Goal: Answer question/provide support: Share knowledge or assist other users

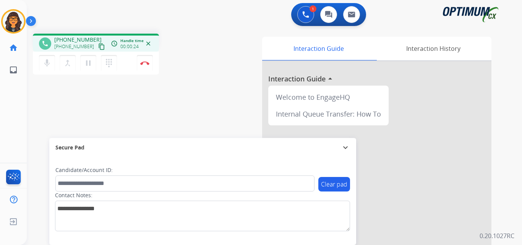
drag, startPoint x: 93, startPoint y: 46, endPoint x: 95, endPoint y: 35, distance: 10.9
click at [98, 46] on mat-icon "content_copy" at bounding box center [101, 46] width 7 height 7
click at [144, 62] on img at bounding box center [144, 63] width 9 height 4
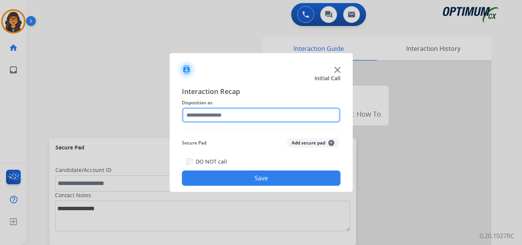
click at [203, 115] on input "text" at bounding box center [261, 114] width 159 height 15
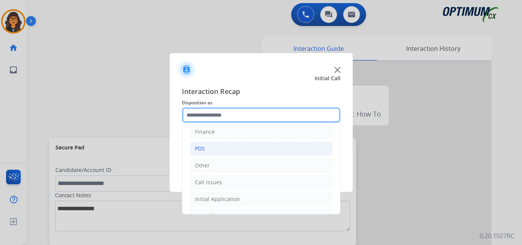
scroll to position [52, 0]
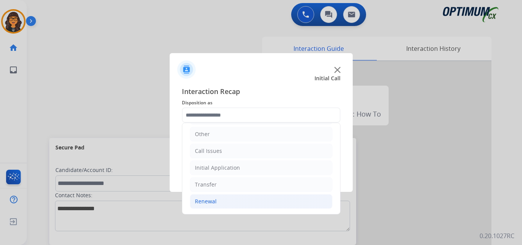
click at [203, 202] on div "Renewal" at bounding box center [206, 202] width 22 height 8
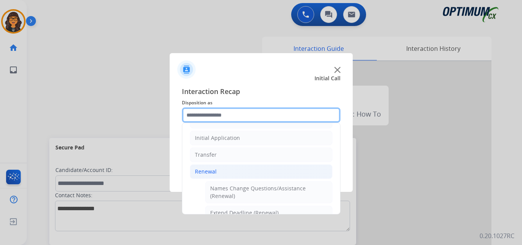
scroll to position [128, 0]
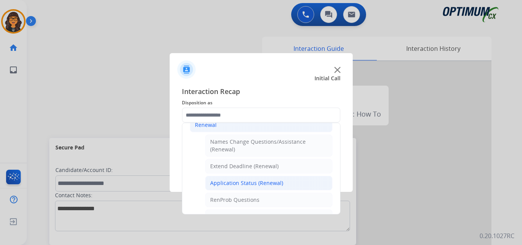
click at [252, 185] on div "Application Status (Renewal)" at bounding box center [246, 183] width 73 height 8
type input "**********"
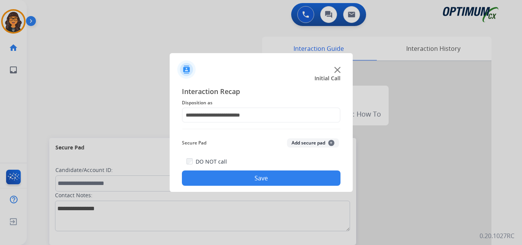
click at [245, 176] on button "Save" at bounding box center [261, 177] width 159 height 15
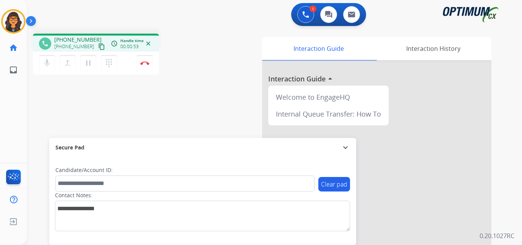
click at [98, 46] on mat-icon "content_copy" at bounding box center [101, 46] width 7 height 7
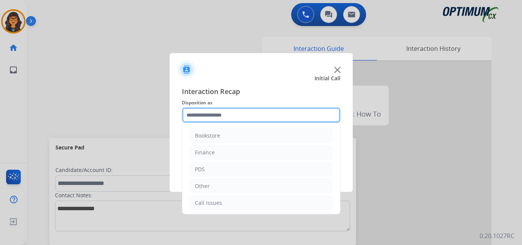
click at [209, 113] on input "text" at bounding box center [261, 114] width 159 height 15
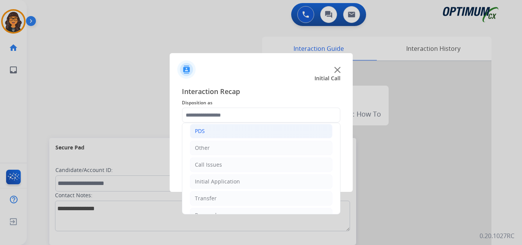
click at [203, 129] on ul "Bookstore Finance PDS Other Call Issues Initial Application Transfer Renewal" at bounding box center [261, 156] width 158 height 143
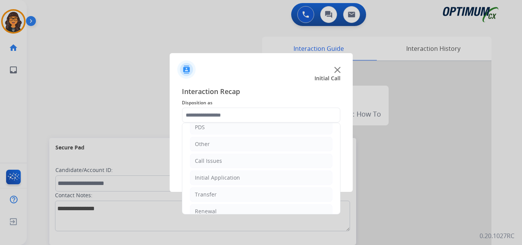
scroll to position [52, 0]
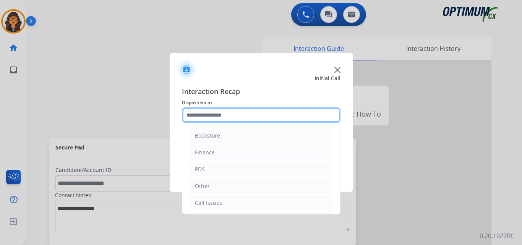
click at [214, 117] on input "text" at bounding box center [261, 114] width 159 height 15
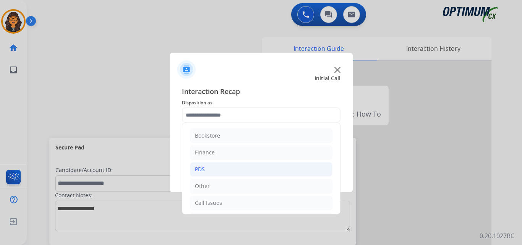
click at [206, 163] on li "PDS" at bounding box center [261, 169] width 143 height 15
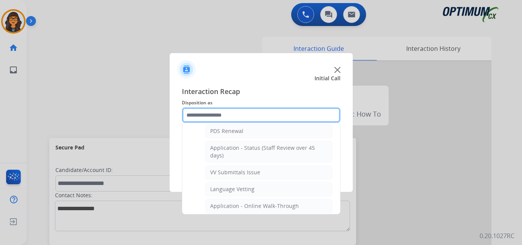
scroll to position [115, 0]
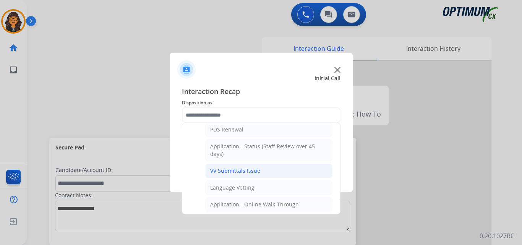
click at [236, 166] on li "VV Submittals Issue" at bounding box center [268, 171] width 127 height 15
type input "**********"
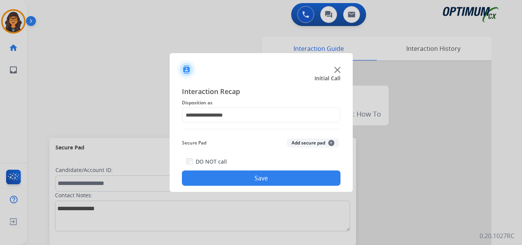
click at [247, 179] on button "Save" at bounding box center [261, 177] width 159 height 15
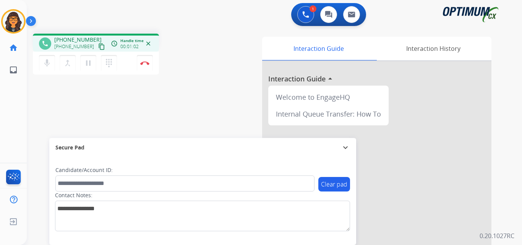
click at [98, 47] on mat-icon "content_copy" at bounding box center [101, 46] width 7 height 7
click at [142, 63] on img at bounding box center [144, 63] width 9 height 4
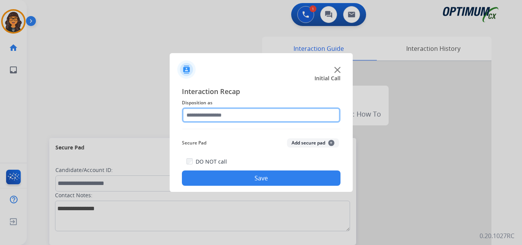
click at [220, 112] on input "text" at bounding box center [261, 114] width 159 height 15
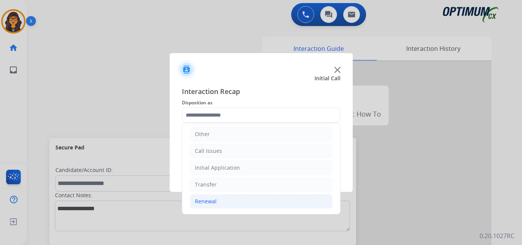
click at [209, 199] on div "Renewal" at bounding box center [206, 202] width 22 height 8
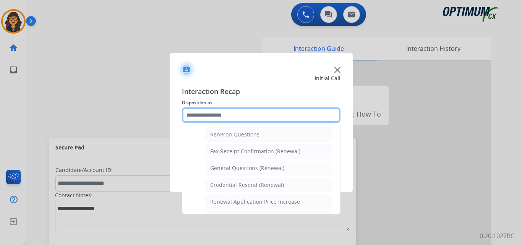
scroll to position [180, 0]
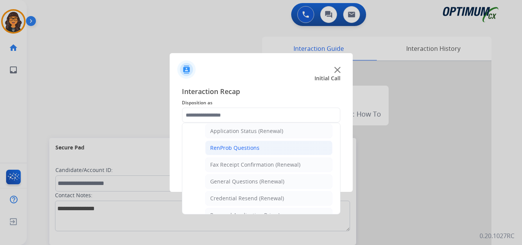
click at [247, 149] on div "RenProb Questions" at bounding box center [234, 148] width 49 height 8
type input "**********"
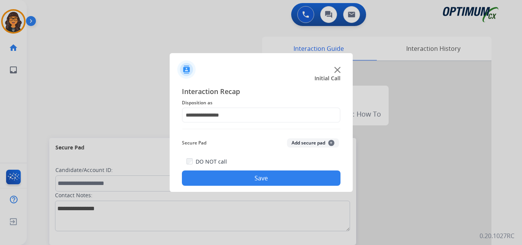
click at [250, 177] on button "Save" at bounding box center [261, 177] width 159 height 15
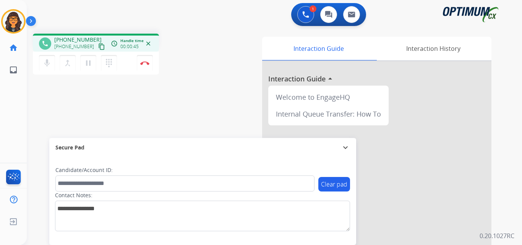
click at [98, 47] on mat-icon "content_copy" at bounding box center [101, 46] width 7 height 7
click at [145, 64] on img at bounding box center [144, 63] width 9 height 4
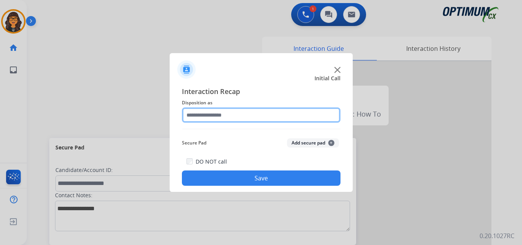
click at [214, 116] on input "text" at bounding box center [261, 114] width 159 height 15
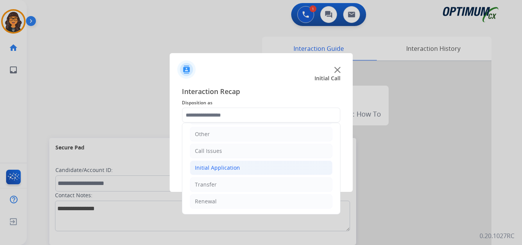
click at [230, 166] on div "Initial Application" at bounding box center [217, 168] width 45 height 8
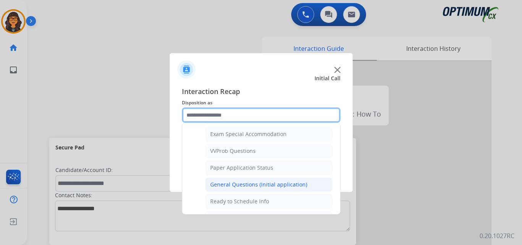
scroll to position [434, 0]
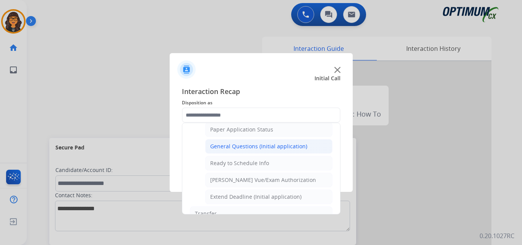
click at [257, 145] on div "General Questions (Initial application)" at bounding box center [258, 147] width 97 height 8
type input "**********"
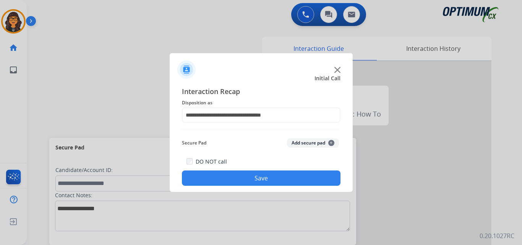
click at [262, 177] on button "Save" at bounding box center [261, 177] width 159 height 15
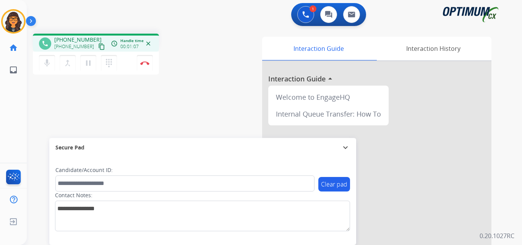
click at [98, 46] on mat-icon "content_copy" at bounding box center [101, 46] width 7 height 7
click at [147, 60] on button "Disconnect" at bounding box center [145, 63] width 16 height 16
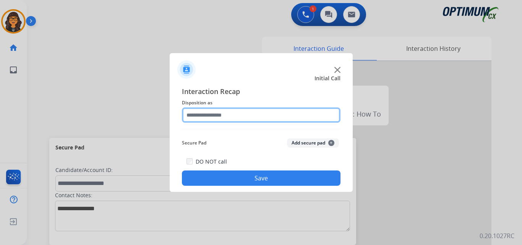
click at [226, 112] on input "text" at bounding box center [261, 114] width 159 height 15
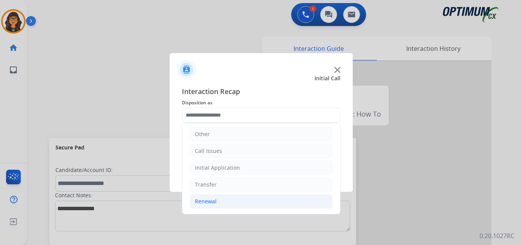
click at [206, 205] on div "Renewal" at bounding box center [206, 202] width 22 height 8
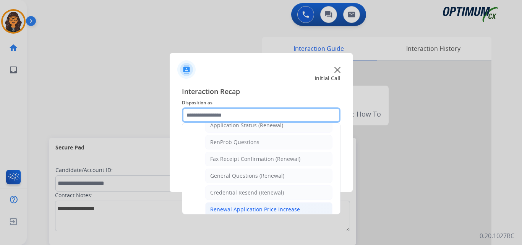
scroll to position [205, 0]
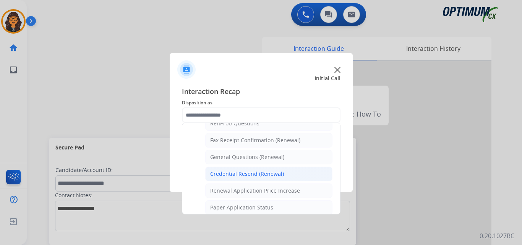
click at [244, 174] on div "Credential Resend (Renewal)" at bounding box center [247, 174] width 74 height 8
type input "**********"
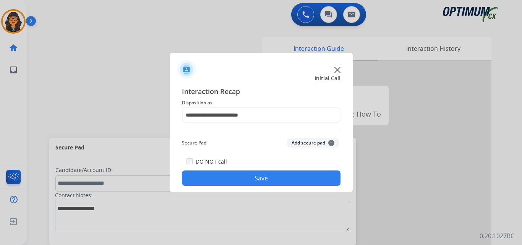
click at [248, 178] on button "Save" at bounding box center [261, 177] width 159 height 15
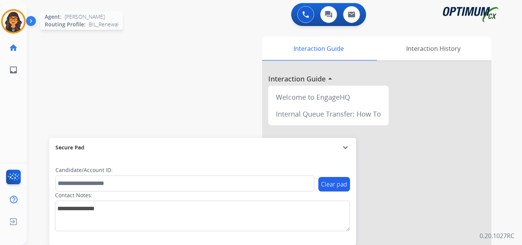
click at [14, 28] on img at bounding box center [13, 21] width 21 height 21
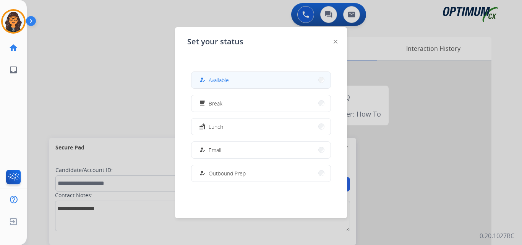
click at [211, 78] on span "Available" at bounding box center [219, 80] width 20 height 8
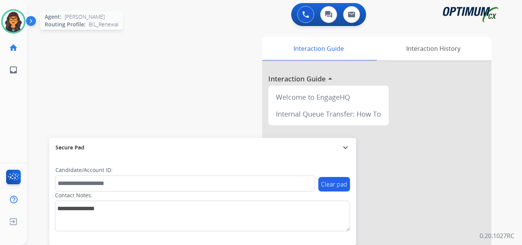
click at [18, 26] on img at bounding box center [13, 21] width 21 height 21
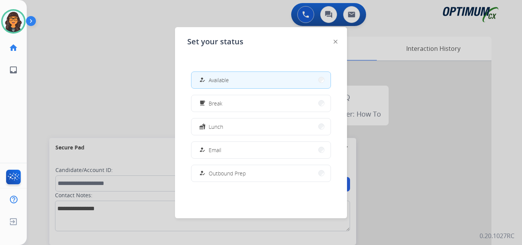
click at [213, 102] on span "Break" at bounding box center [216, 103] width 14 height 8
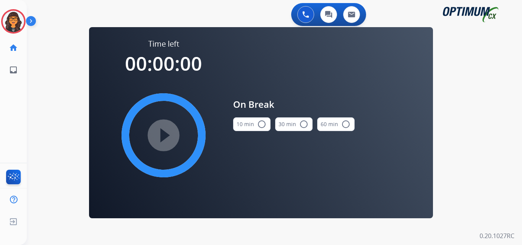
click at [43, 30] on div "swap_horiz Break voice bridge close_fullscreen Connect 3-Way Call merge_type Se…" at bounding box center [265, 46] width 477 height 37
click at [12, 26] on img at bounding box center [13, 21] width 21 height 21
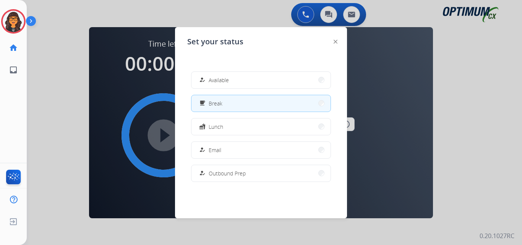
click at [237, 126] on button "fastfood Lunch" at bounding box center [261, 127] width 139 height 16
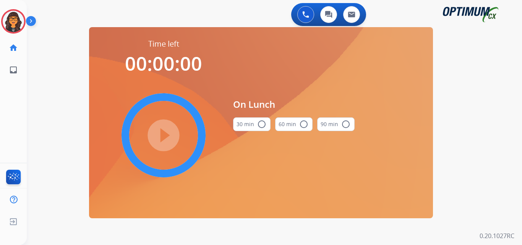
click at [254, 126] on button "30 min radio_button_unchecked" at bounding box center [251, 124] width 37 height 14
click at [162, 135] on mat-icon "play_circle_filled" at bounding box center [163, 135] width 9 height 9
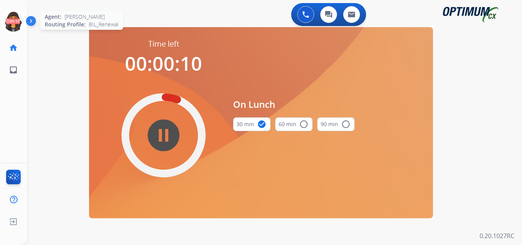
click at [16, 19] on icon at bounding box center [13, 21] width 25 height 25
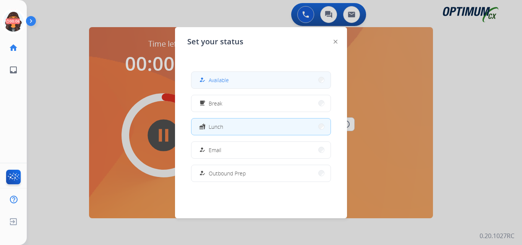
click at [222, 80] on span "Available" at bounding box center [219, 80] width 20 height 8
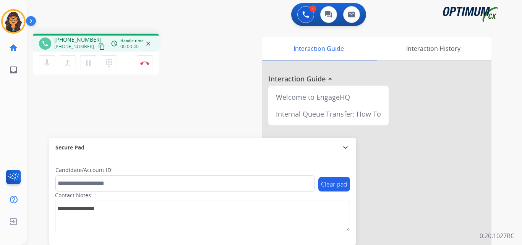
click at [98, 44] on mat-icon "content_copy" at bounding box center [101, 46] width 7 height 7
click at [144, 63] on img at bounding box center [144, 63] width 9 height 4
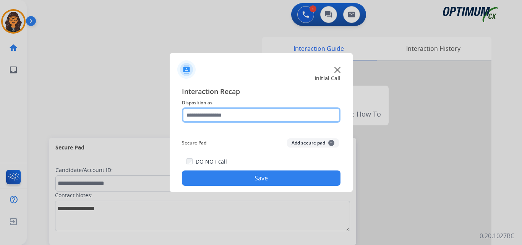
click at [205, 112] on input "text" at bounding box center [261, 114] width 159 height 15
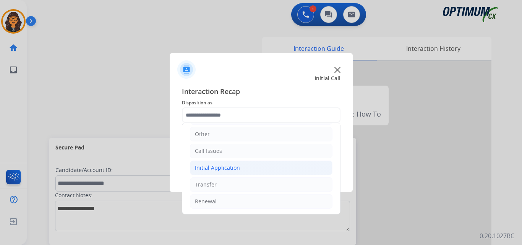
click at [227, 169] on div "Initial Application" at bounding box center [217, 168] width 45 height 8
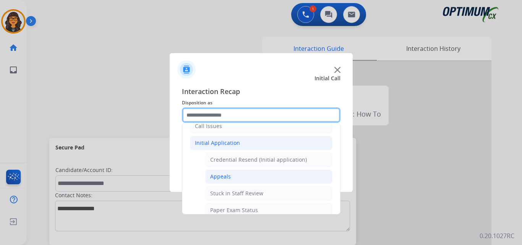
scroll to position [90, 0]
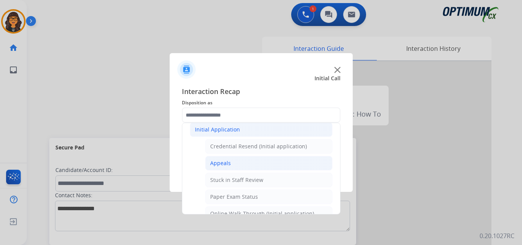
click at [231, 165] on li "Appeals" at bounding box center [268, 163] width 127 height 15
type input "*******"
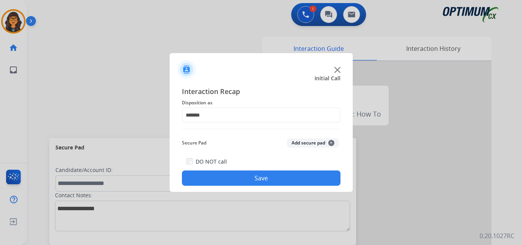
click at [252, 178] on button "Save" at bounding box center [261, 177] width 159 height 15
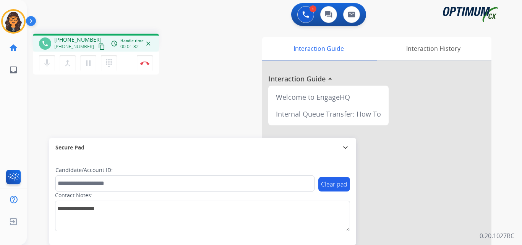
drag, startPoint x: 94, startPoint y: 45, endPoint x: 95, endPoint y: 41, distance: 5.2
click at [98, 45] on mat-icon "content_copy" at bounding box center [101, 46] width 7 height 7
click at [143, 61] on img at bounding box center [144, 63] width 9 height 4
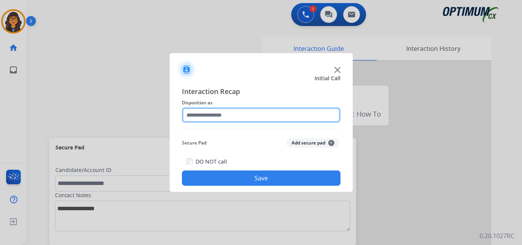
click at [209, 112] on input "text" at bounding box center [261, 114] width 159 height 15
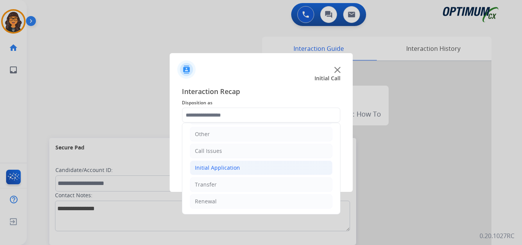
click at [227, 172] on li "Initial Application" at bounding box center [261, 168] width 143 height 15
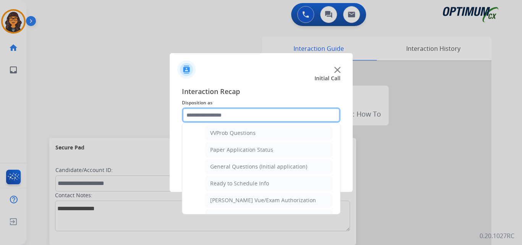
scroll to position [434, 0]
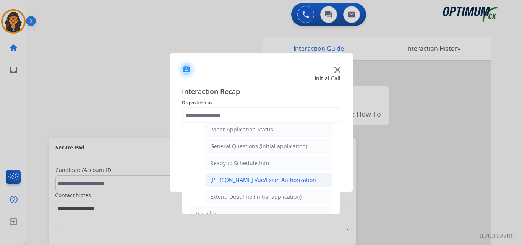
drag, startPoint x: 263, startPoint y: 183, endPoint x: 257, endPoint y: 182, distance: 5.8
click at [262, 183] on div "[PERSON_NAME] Vue/Exam Authorization" at bounding box center [263, 180] width 106 height 8
type input "**********"
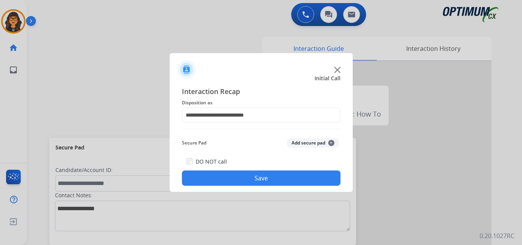
click at [246, 172] on button "Save" at bounding box center [261, 177] width 159 height 15
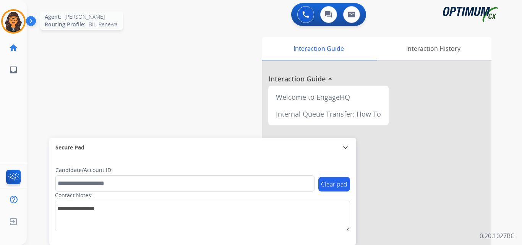
click at [19, 11] on div at bounding box center [13, 21] width 24 height 24
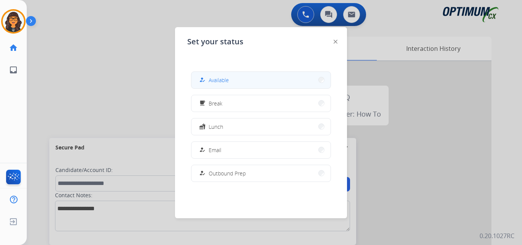
click at [218, 81] on span "Available" at bounding box center [219, 80] width 20 height 8
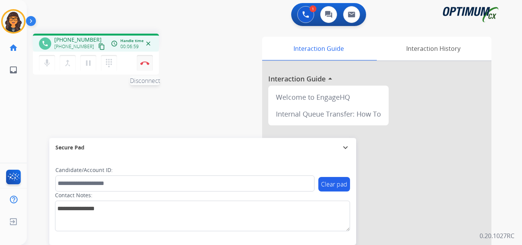
click at [143, 65] on button "Disconnect" at bounding box center [145, 63] width 16 height 16
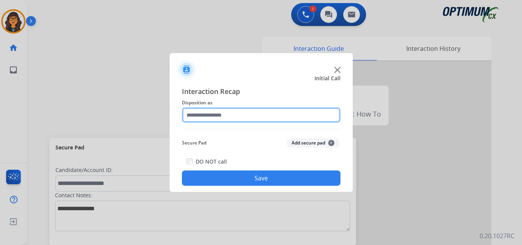
click at [209, 116] on input "text" at bounding box center [261, 114] width 159 height 15
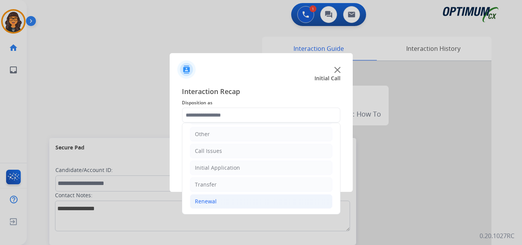
click at [211, 199] on div "Renewal" at bounding box center [206, 202] width 22 height 8
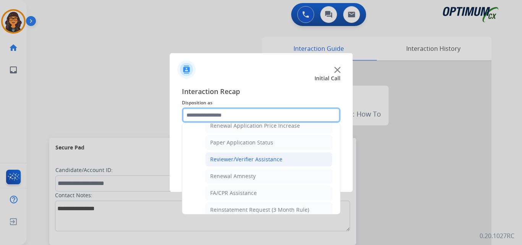
scroll to position [257, 0]
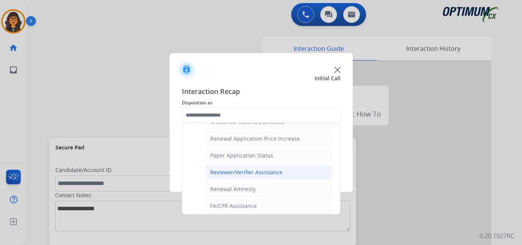
click at [248, 169] on div "Reviewer/Verifier Assistance" at bounding box center [246, 173] width 72 height 8
type input "**********"
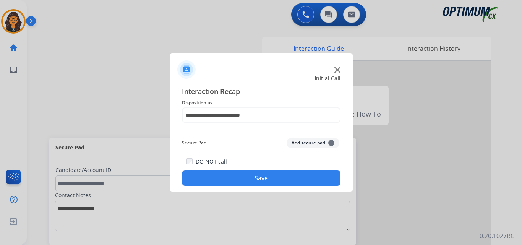
click at [247, 175] on button "Save" at bounding box center [261, 177] width 159 height 15
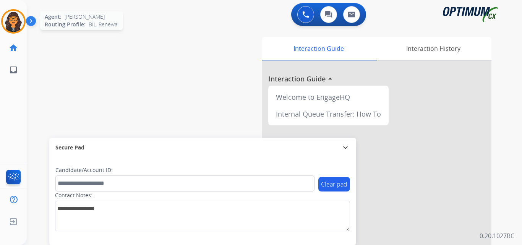
click at [16, 21] on img at bounding box center [13, 21] width 21 height 21
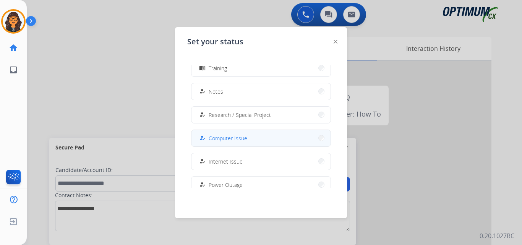
scroll to position [153, 0]
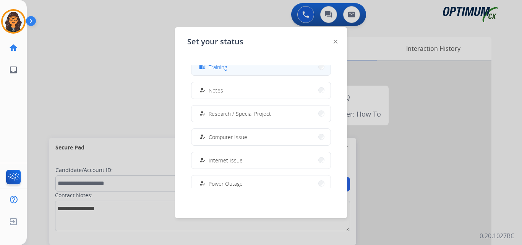
click at [217, 67] on span "Training" at bounding box center [218, 67] width 18 height 8
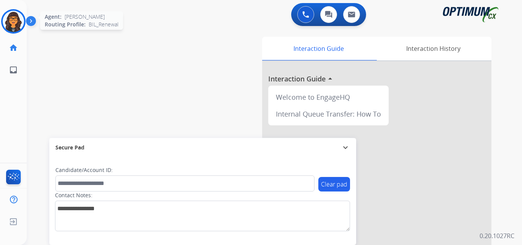
click at [13, 24] on img at bounding box center [13, 21] width 21 height 21
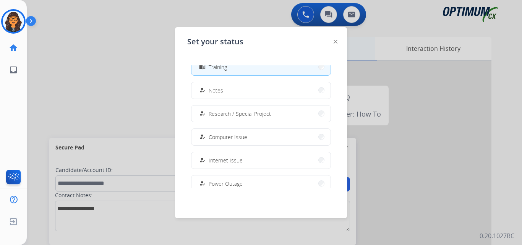
click at [335, 41] on img at bounding box center [336, 42] width 4 height 4
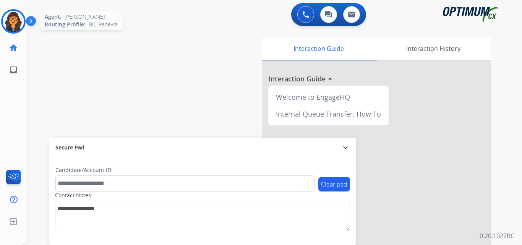
click at [11, 19] on img at bounding box center [13, 21] width 21 height 21
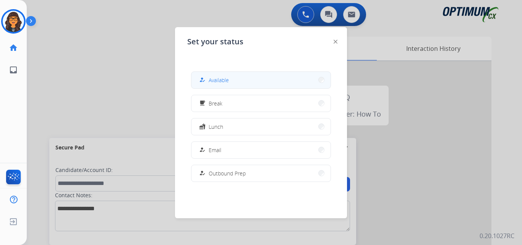
click at [224, 79] on span "Available" at bounding box center [219, 80] width 20 height 8
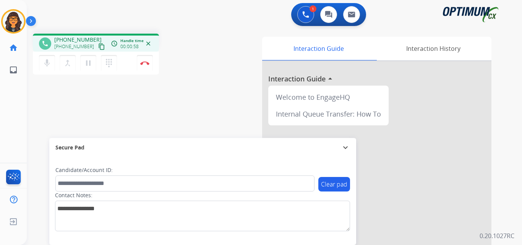
click at [98, 47] on mat-icon "content_copy" at bounding box center [101, 46] width 7 height 7
click at [145, 63] on img at bounding box center [144, 63] width 9 height 4
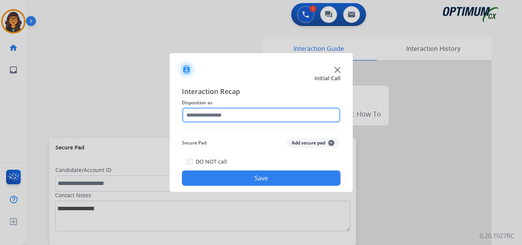
click at [224, 117] on input "text" at bounding box center [261, 114] width 159 height 15
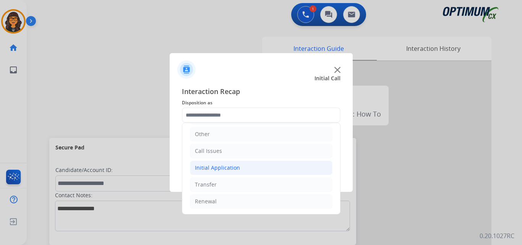
drag, startPoint x: 219, startPoint y: 171, endPoint x: 246, endPoint y: 170, distance: 26.4
click at [220, 171] on div "Initial Application" at bounding box center [217, 168] width 45 height 8
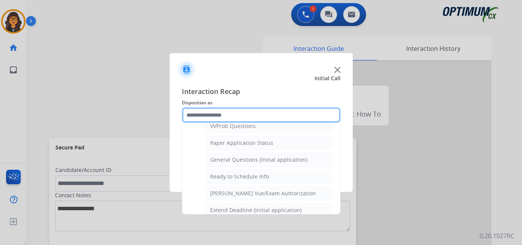
scroll to position [434, 0]
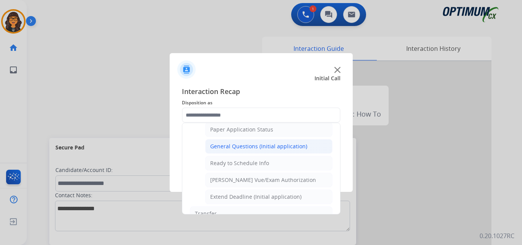
click at [257, 145] on div "General Questions (Initial application)" at bounding box center [258, 147] width 97 height 8
type input "**********"
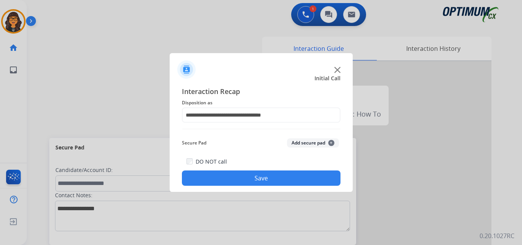
click at [251, 175] on button "Save" at bounding box center [261, 177] width 159 height 15
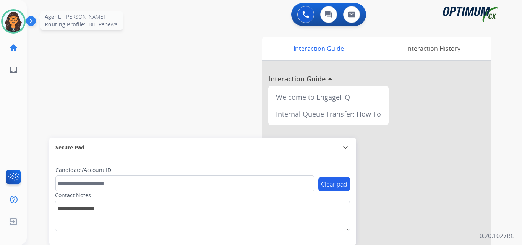
click at [17, 13] on img at bounding box center [13, 21] width 21 height 21
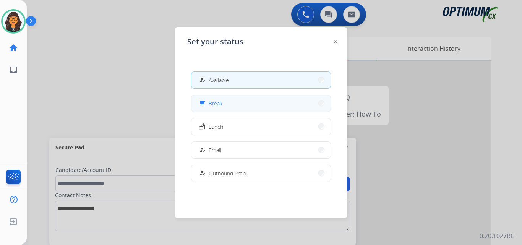
click at [204, 100] on mat-icon "free_breakfast" at bounding box center [202, 103] width 6 height 6
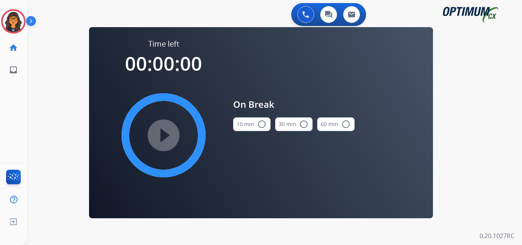
click at [247, 120] on button "10 min radio_button_unchecked" at bounding box center [251, 124] width 37 height 14
click at [160, 135] on mat-icon "play_circle_filled" at bounding box center [163, 135] width 9 height 9
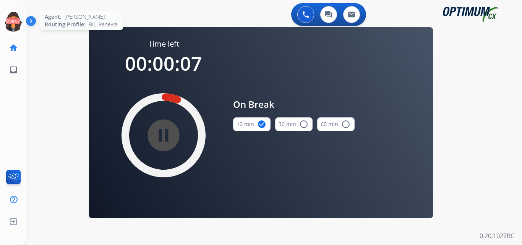
click at [10, 20] on icon at bounding box center [13, 21] width 25 height 25
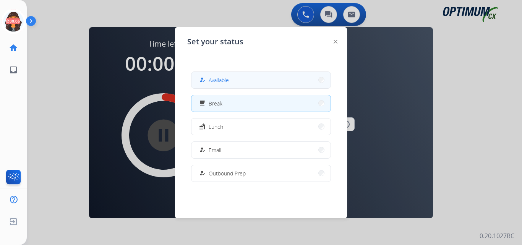
click at [226, 77] on span "Available" at bounding box center [219, 80] width 20 height 8
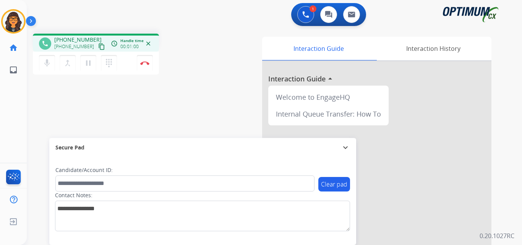
click at [98, 45] on mat-icon "content_copy" at bounding box center [101, 46] width 7 height 7
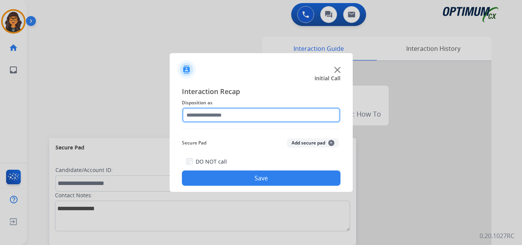
click at [214, 117] on input "text" at bounding box center [261, 114] width 159 height 15
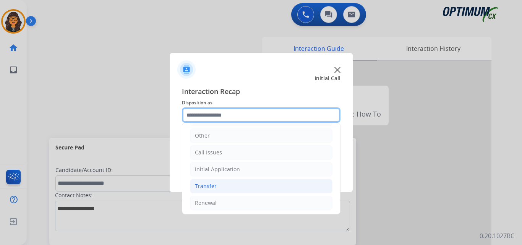
scroll to position [52, 0]
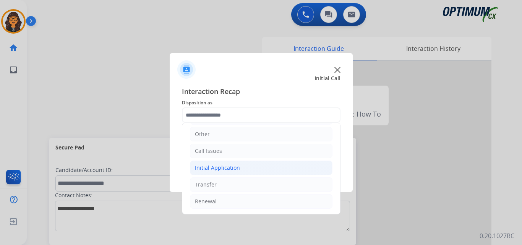
click at [218, 167] on div "Initial Application" at bounding box center [217, 168] width 45 height 8
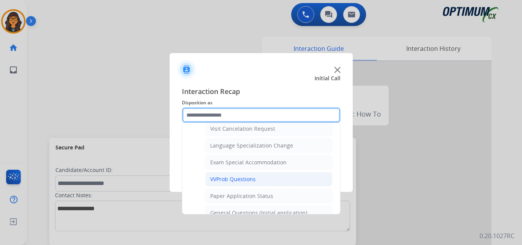
scroll to position [396, 0]
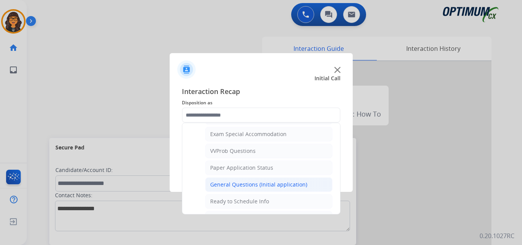
click at [239, 185] on div "General Questions (Initial application)" at bounding box center [258, 185] width 97 height 8
type input "**********"
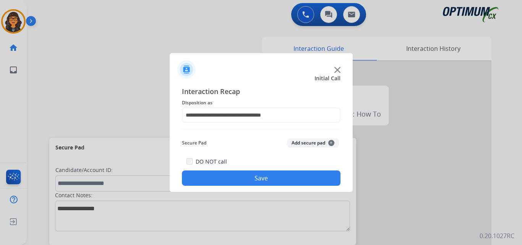
click at [240, 178] on button "Save" at bounding box center [261, 177] width 159 height 15
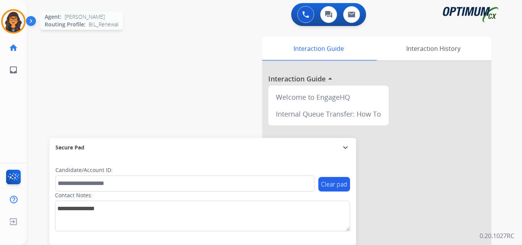
click at [12, 18] on img at bounding box center [13, 21] width 21 height 21
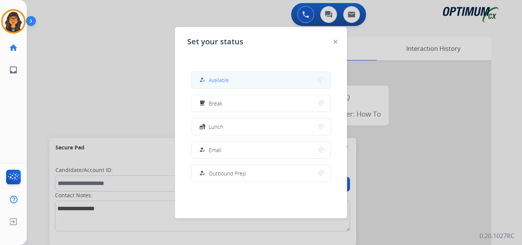
click at [210, 80] on div "how_to_reg Available" at bounding box center [213, 79] width 31 height 9
